Goal: Entertainment & Leisure: Consume media (video, audio)

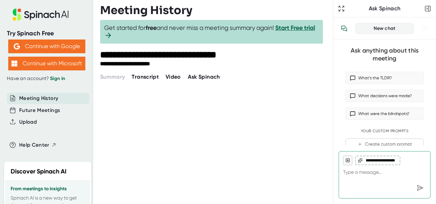
click at [172, 76] on span "Video" at bounding box center [173, 76] width 15 height 7
